Goal: Task Accomplishment & Management: Complete application form

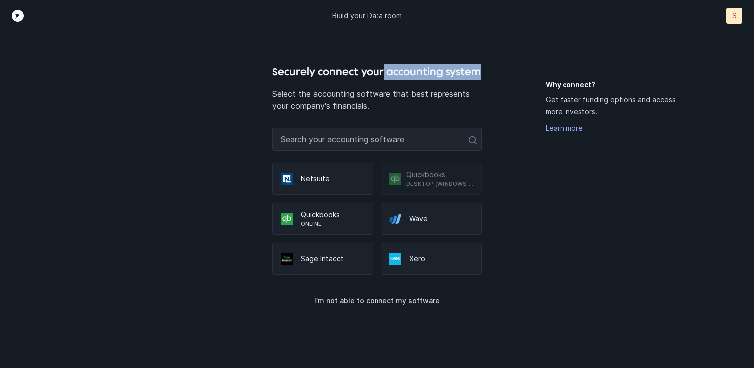
drag, startPoint x: 383, startPoint y: 70, endPoint x: 492, endPoint y: 68, distance: 109.8
click at [493, 69] on div "Securely connect your accounting system Select the accounting software that bes…" at bounding box center [377, 216] width 629 height 304
copy h4 "accounting system"
click at [393, 300] on p "I’m not able to connect my software" at bounding box center [377, 300] width 126 height 12
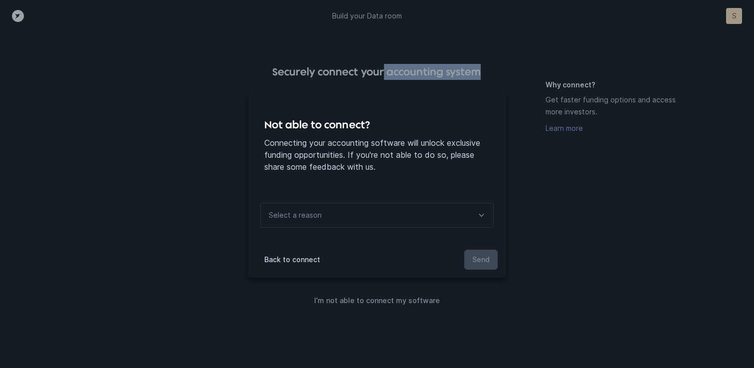
click at [409, 212] on div "Select a reason" at bounding box center [376, 215] width 233 height 25
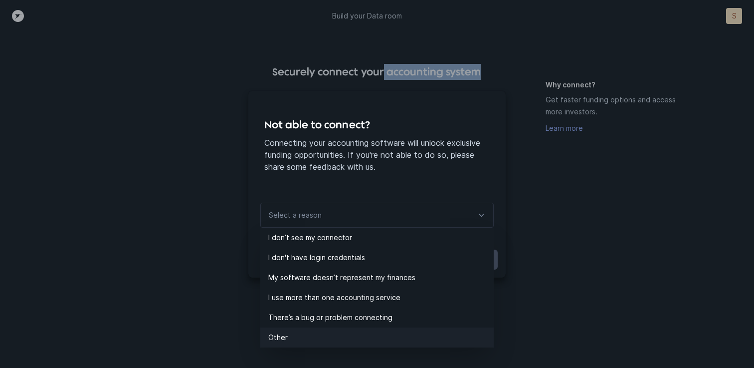
click at [324, 334] on p "Other" at bounding box center [381, 337] width 226 height 12
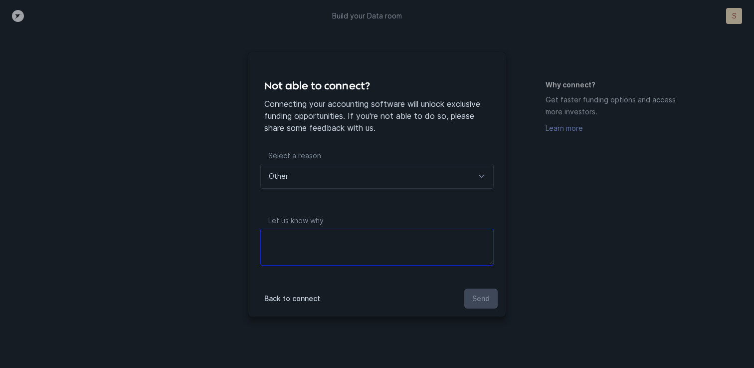
click at [361, 240] on textarea at bounding box center [376, 246] width 233 height 37
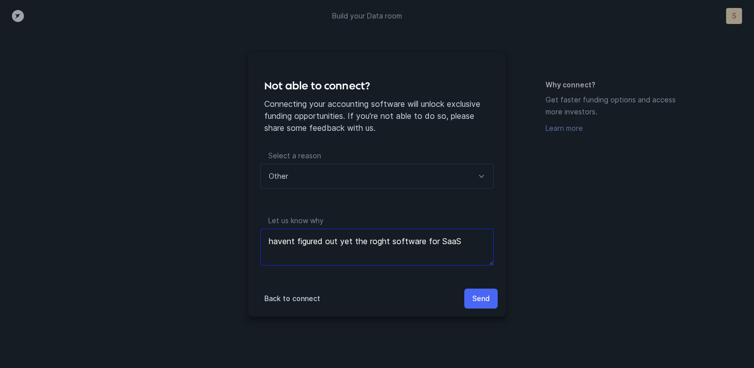
type textarea "havent figured out yet the roght software for SaaS"
click at [485, 301] on p "Send" at bounding box center [480, 298] width 17 height 12
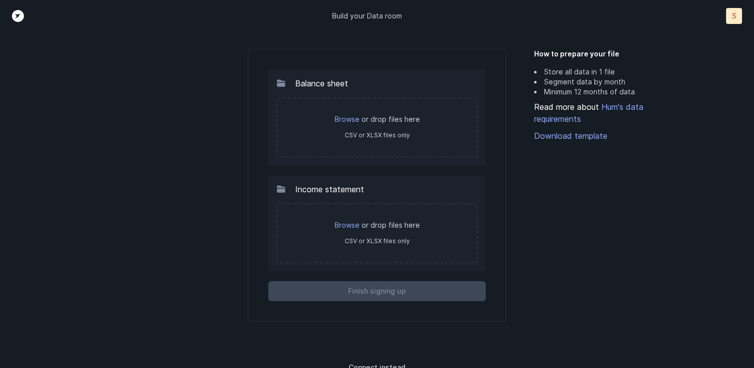
scroll to position [50, 0]
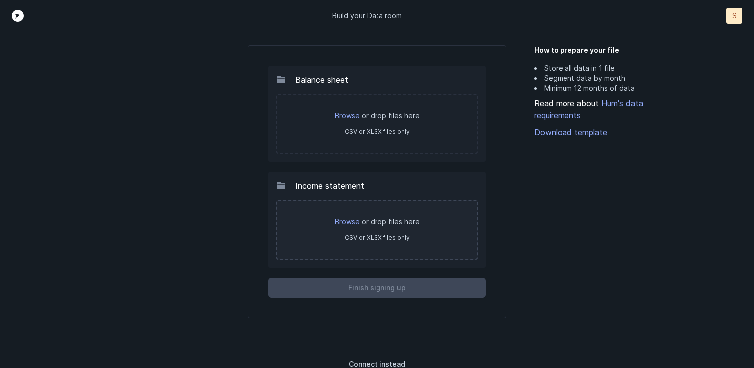
click at [429, 204] on div "Browse or drop files here CSV or XLSX files only" at bounding box center [377, 230] width 202 height 60
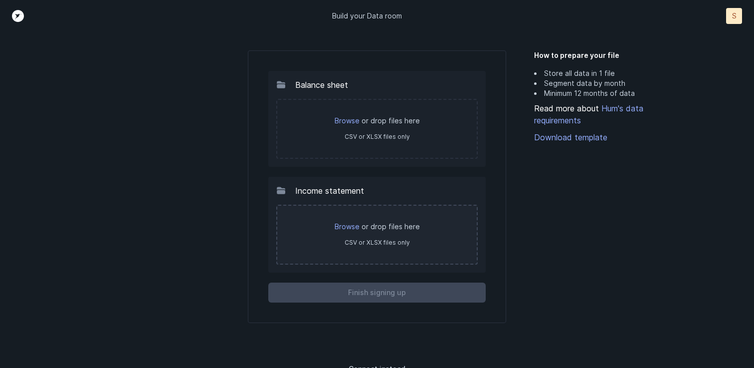
scroll to position [42, 0]
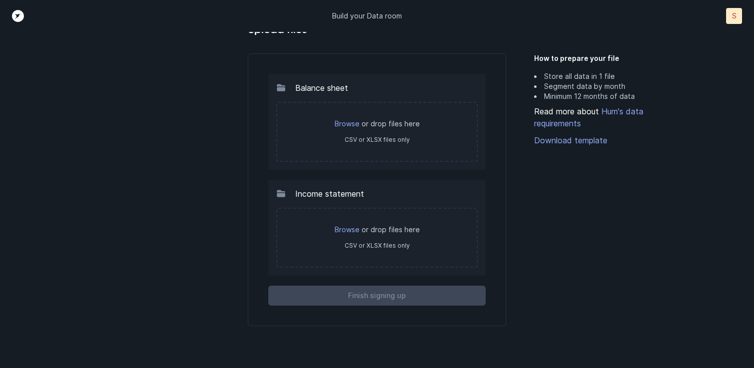
click at [316, 88] on p "Balance sheet" at bounding box center [321, 88] width 53 height 12
copy div "Balance sheet"
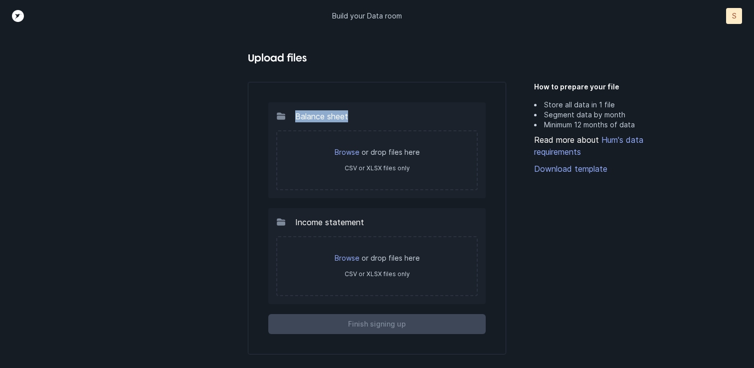
scroll to position [56, 0]
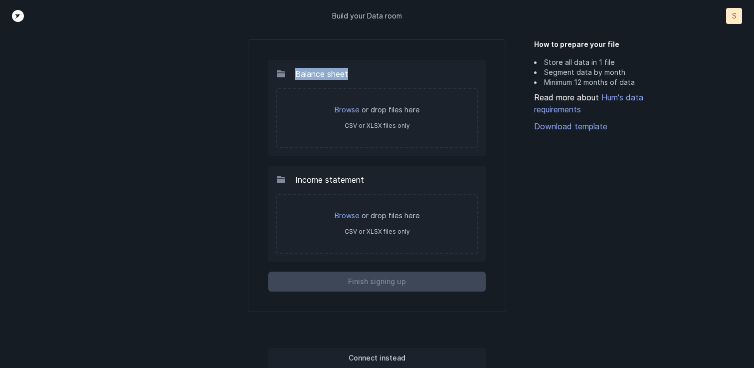
click at [383, 357] on p "Connect instead" at bounding box center [377, 358] width 57 height 12
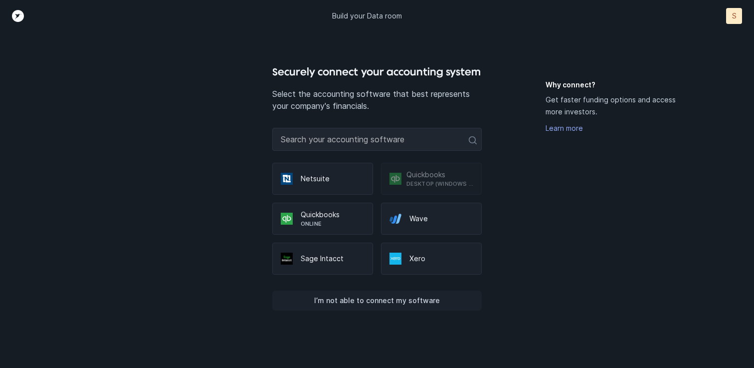
click at [396, 301] on p "I’m not able to connect my software" at bounding box center [377, 300] width 126 height 12
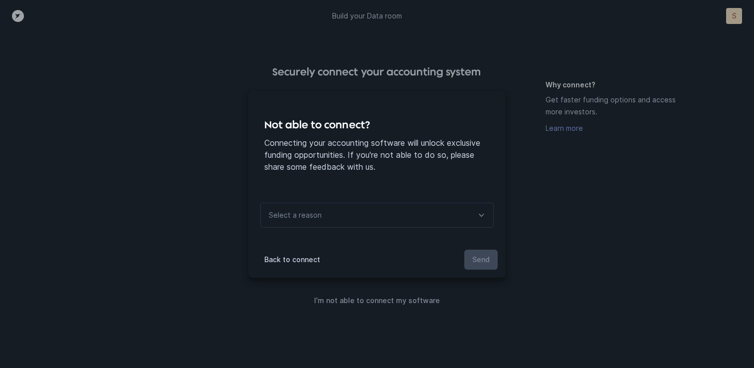
click at [398, 216] on div "Select a reason" at bounding box center [376, 215] width 233 height 25
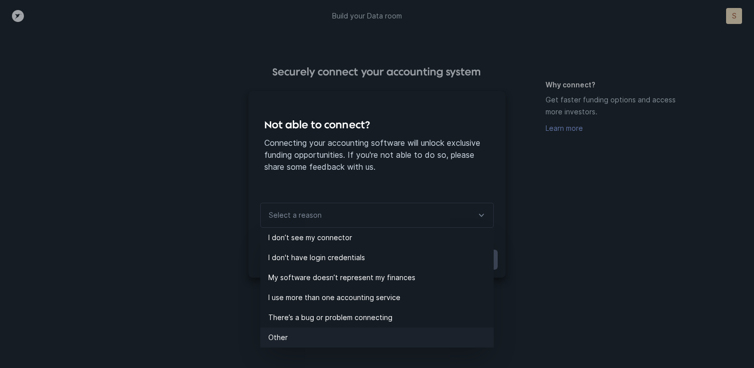
click at [358, 333] on p "Other" at bounding box center [381, 337] width 226 height 12
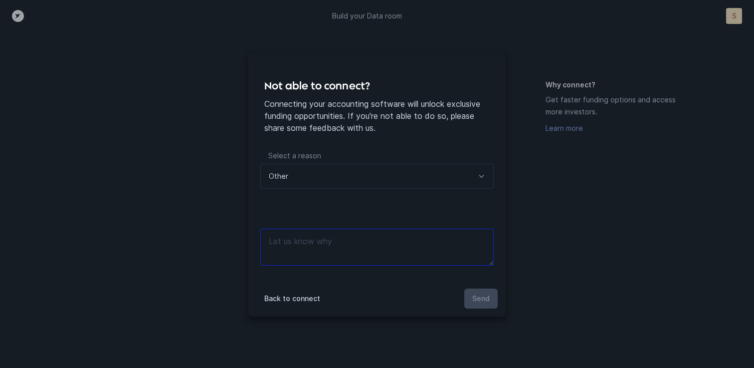
click at [352, 238] on textarea at bounding box center [376, 246] width 233 height 37
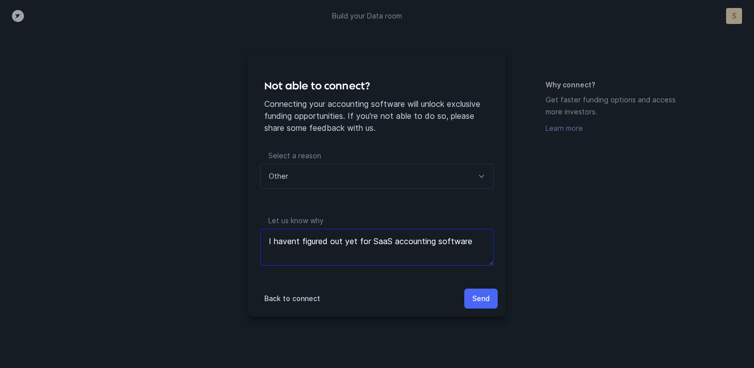
type textarea "I havent figured out yet for SaaS accounting software"
click at [483, 302] on p "Send" at bounding box center [480, 298] width 17 height 12
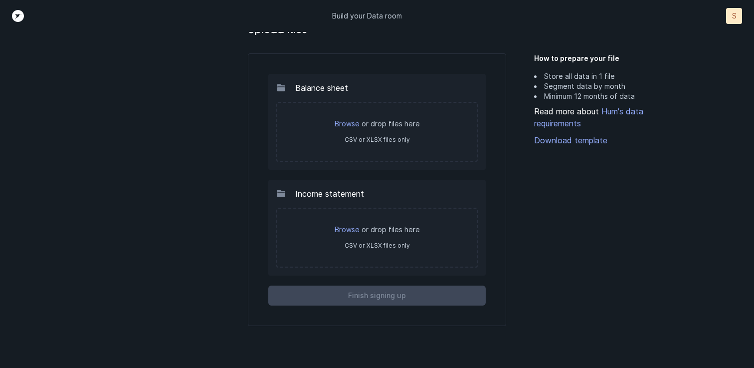
scroll to position [56, 0]
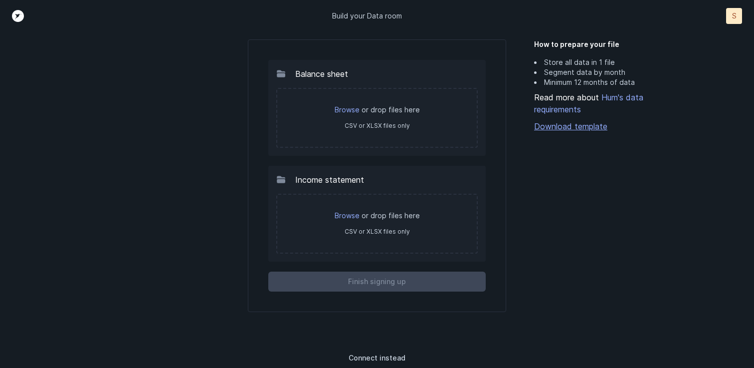
click at [573, 126] on link "Download template" at bounding box center [612, 126] width 157 height 12
click at [354, 109] on link "Browse" at bounding box center [347, 109] width 25 height 8
click at [350, 110] on link "Browse" at bounding box center [347, 109] width 25 height 8
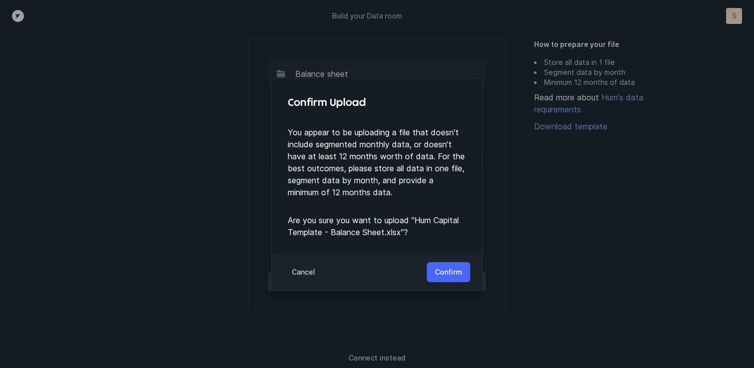
click at [456, 272] on p "Confirm" at bounding box center [448, 272] width 27 height 12
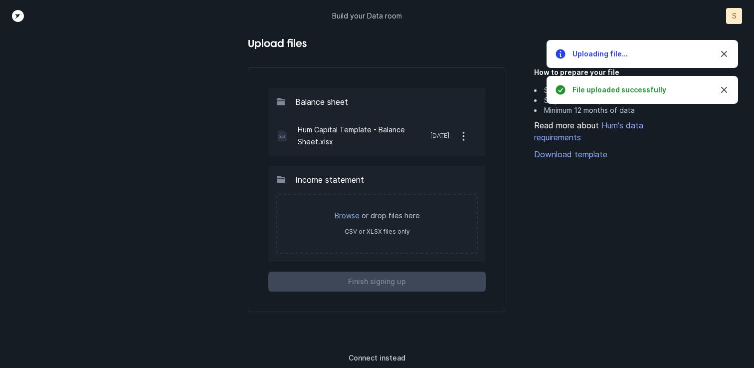
click at [348, 216] on link "Browse" at bounding box center [347, 215] width 25 height 8
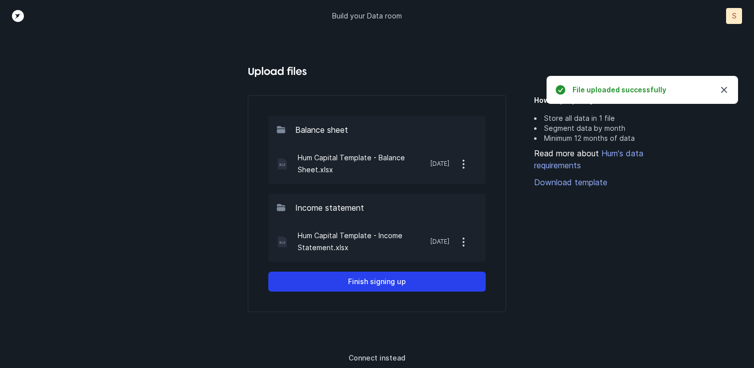
scroll to position [0, 0]
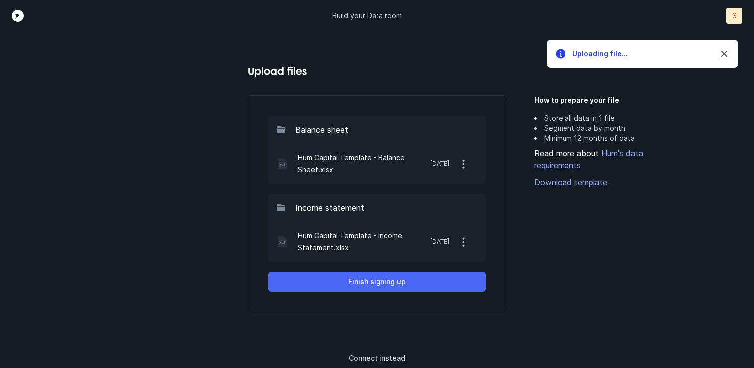
click at [430, 283] on button "Finish signing up" at bounding box center [377, 281] width 218 height 20
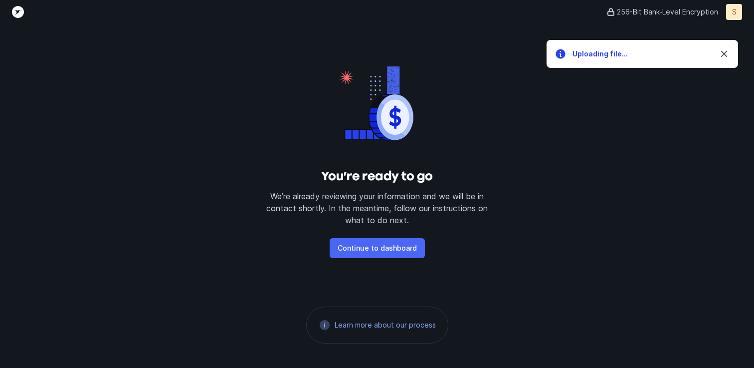
click at [403, 248] on p "Continue to dashboard" at bounding box center [377, 248] width 79 height 12
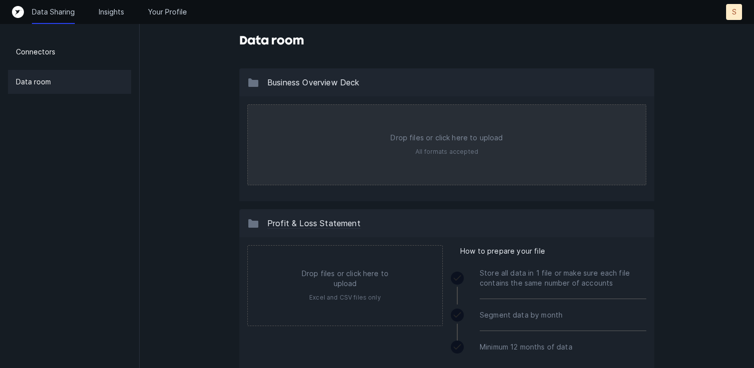
scroll to position [25, 0]
click at [444, 135] on input "file" at bounding box center [447, 143] width 398 height 80
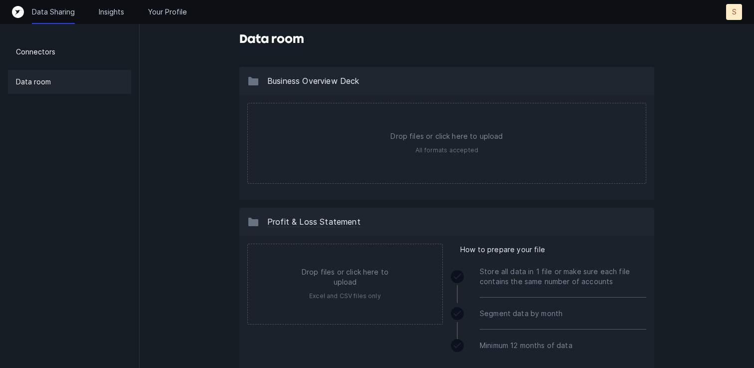
type input "C:\fakepath\Defender_Lens_Pitch_Deck.ppt"
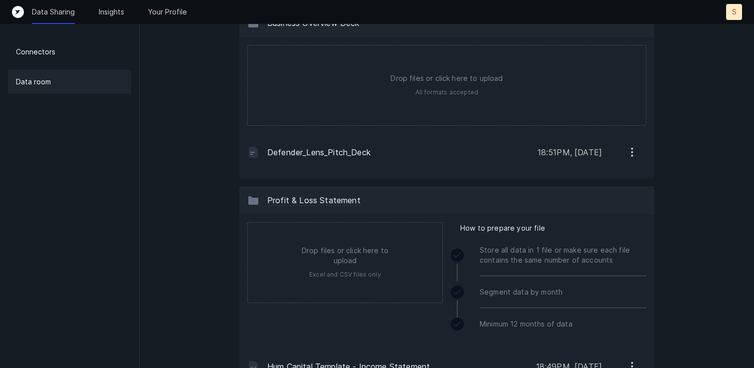
scroll to position [0, 0]
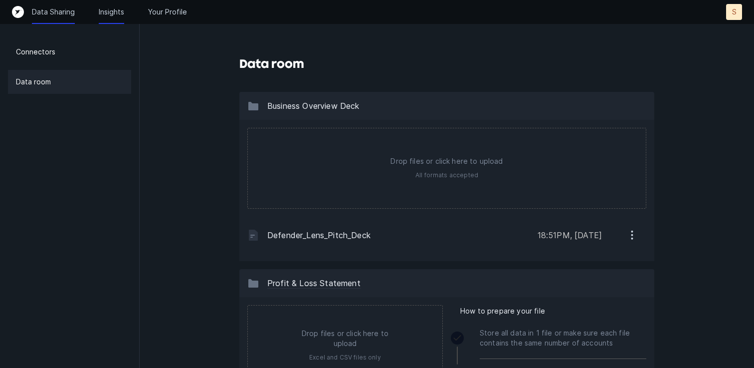
click at [117, 9] on p "Insights" at bounding box center [111, 12] width 25 height 10
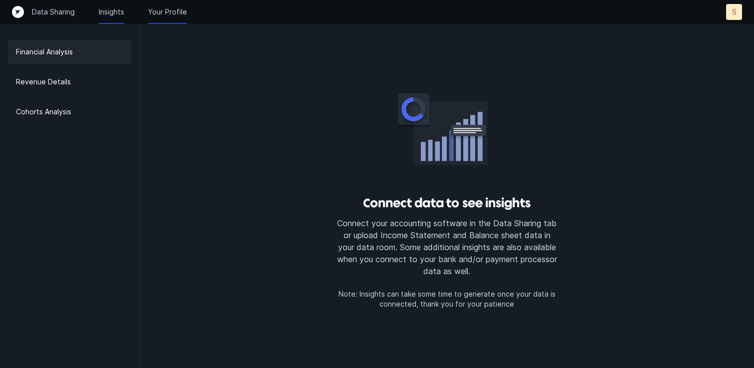
click at [171, 13] on p "Your Profile" at bounding box center [167, 12] width 39 height 10
